Goal: Entertainment & Leisure: Consume media (video, audio)

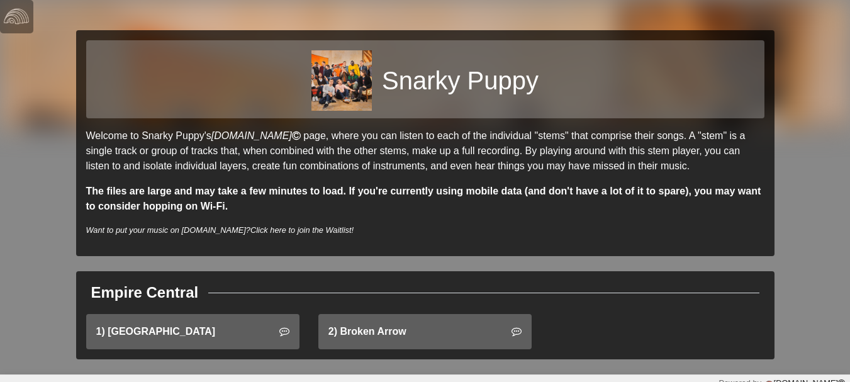
scroll to position [1, 0]
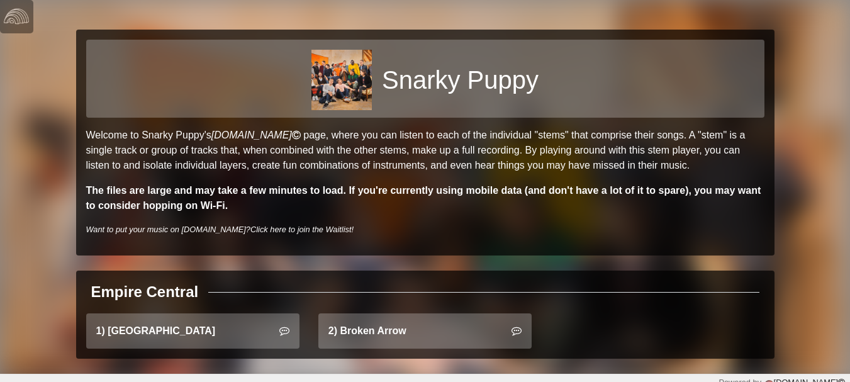
click at [341, 195] on strong "The files are large and may take a few minutes to load. If you're currently usi…" at bounding box center [423, 198] width 675 height 26
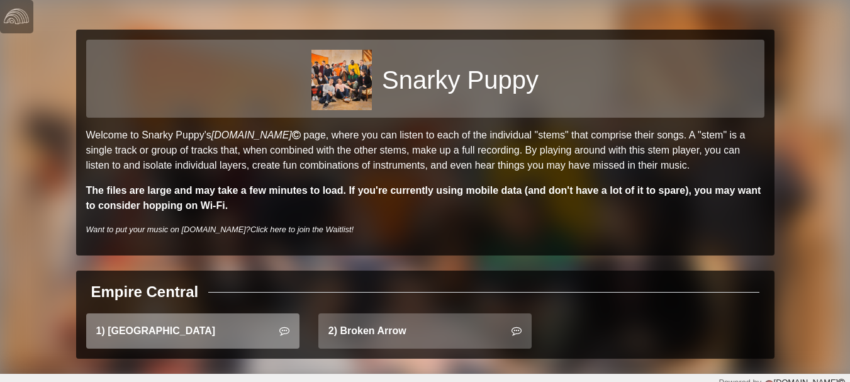
click at [224, 328] on link "1) East Bay" at bounding box center [192, 330] width 213 height 35
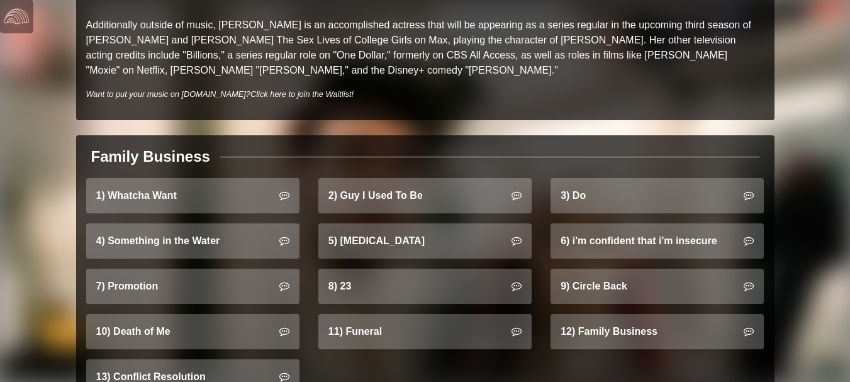
scroll to position [700, 0]
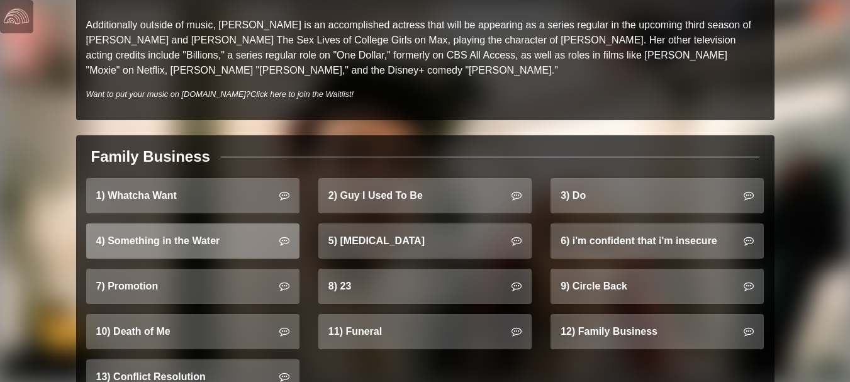
click at [217, 223] on link "4) Something in the Water" at bounding box center [192, 240] width 213 height 35
